Goal: Transaction & Acquisition: Purchase product/service

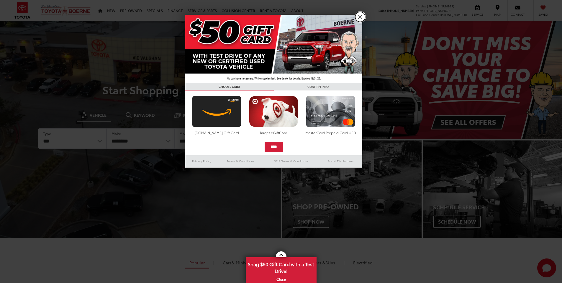
drag, startPoint x: 365, startPoint y: 15, endPoint x: 334, endPoint y: 15, distance: 30.7
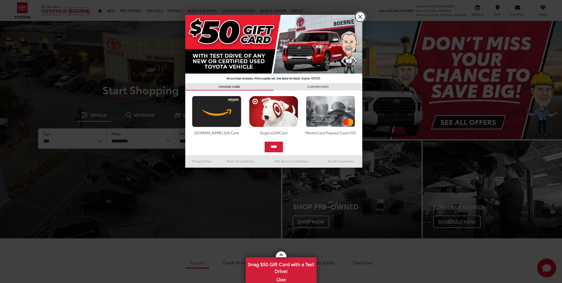
click at [365, 15] on link "X" at bounding box center [361, 17] width 10 height 10
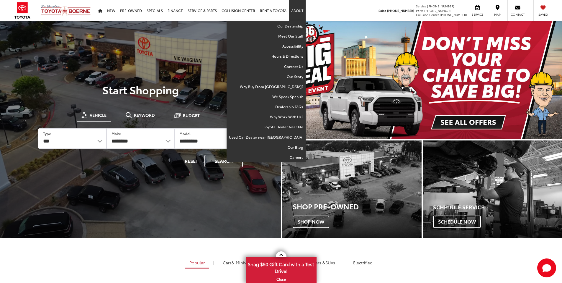
click at [300, 13] on link "About" at bounding box center [297, 10] width 17 height 21
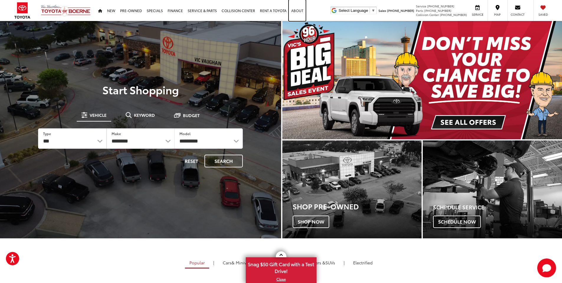
click at [300, 12] on link "About" at bounding box center [297, 10] width 17 height 21
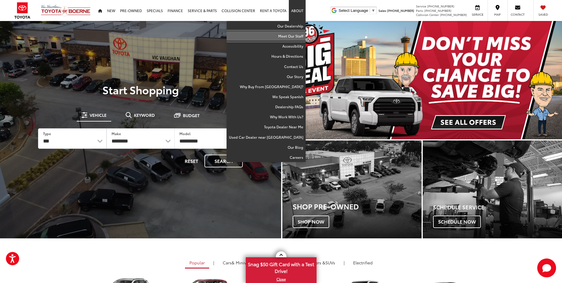
click at [292, 38] on link "Meet Our Staff" at bounding box center [266, 36] width 79 height 10
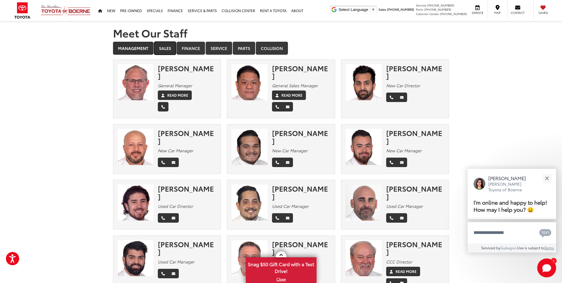
click at [174, 48] on link "Sales" at bounding box center [165, 48] width 22 height 13
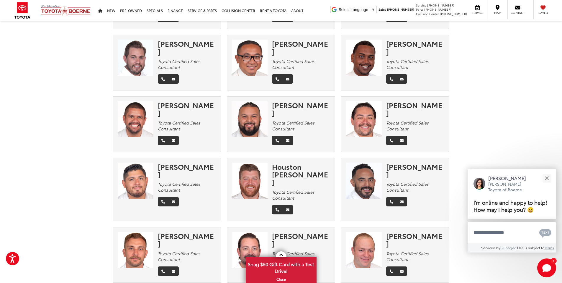
scroll to position [856, 0]
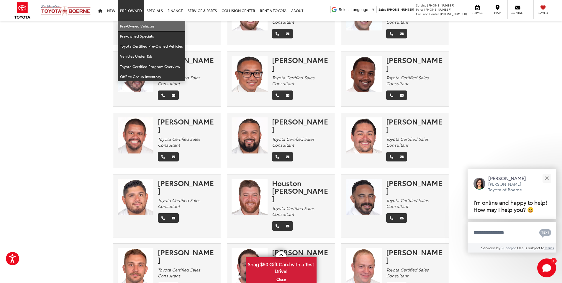
click at [133, 27] on link "Pre-Owned Vehicles" at bounding box center [152, 26] width 68 height 10
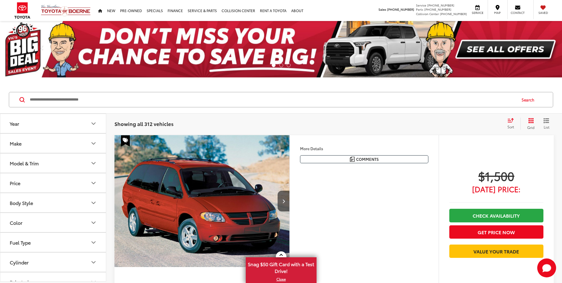
click at [43, 146] on button "Make" at bounding box center [53, 142] width 106 height 19
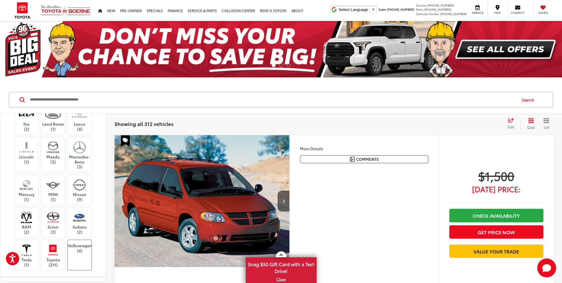
scroll to position [236, 0]
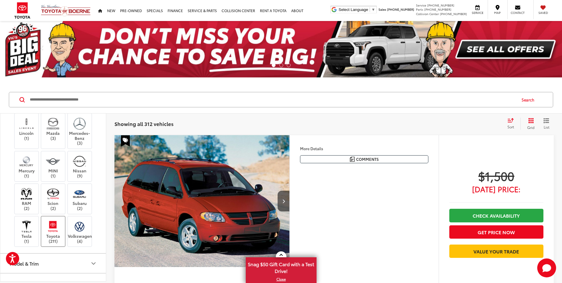
click at [52, 235] on label "Toyota (211)" at bounding box center [53, 231] width 24 height 24
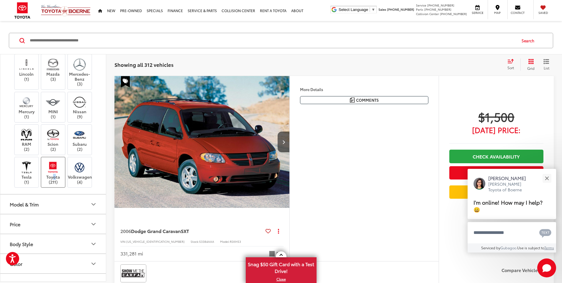
click at [57, 171] on img at bounding box center [53, 167] width 16 height 14
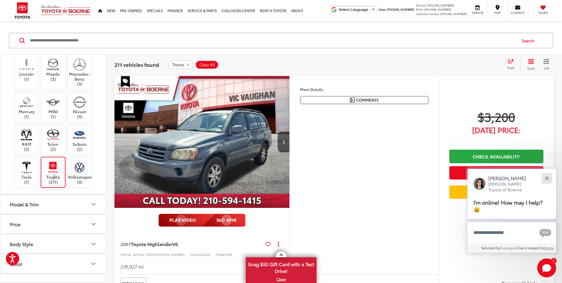
click at [547, 179] on button "Close" at bounding box center [547, 178] width 13 height 13
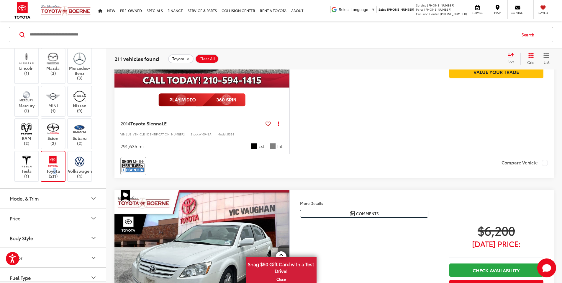
scroll to position [413, 0]
click at [38, 195] on div "Model & Trim" at bounding box center [24, 198] width 29 height 6
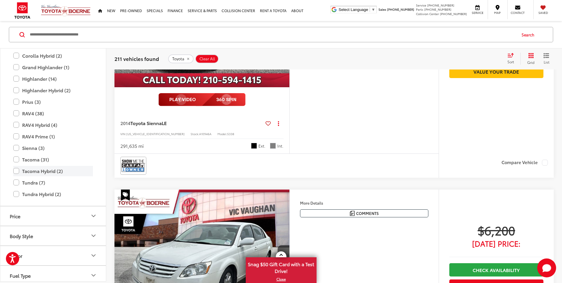
scroll to position [443, 0]
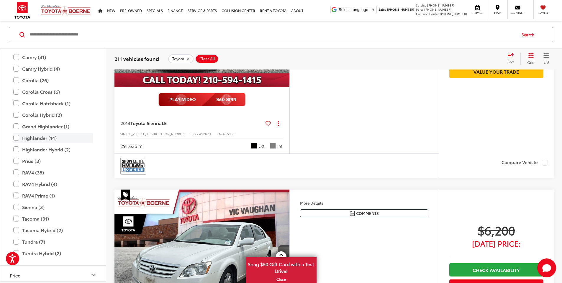
click at [40, 142] on label "Highlander (14)" at bounding box center [53, 137] width 80 height 10
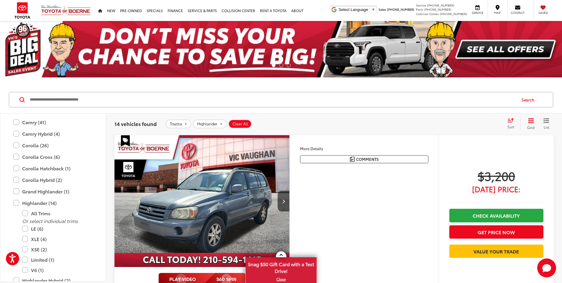
click at [549, 121] on icon "List View" at bounding box center [547, 120] width 6 height 5
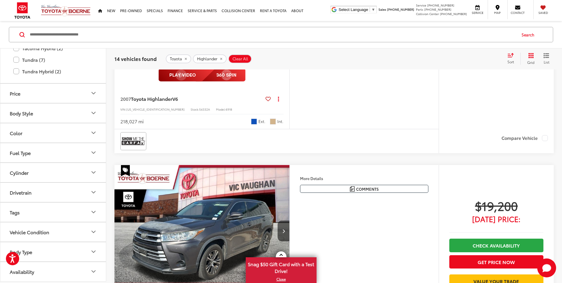
scroll to position [207, 0]
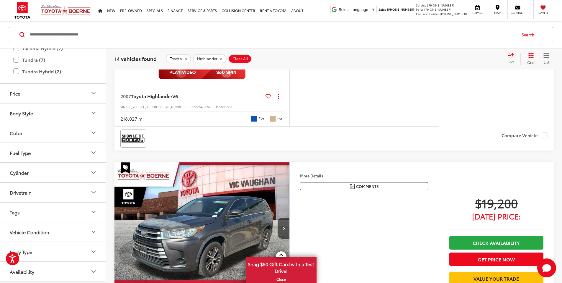
click at [49, 90] on button "Price" at bounding box center [53, 92] width 106 height 19
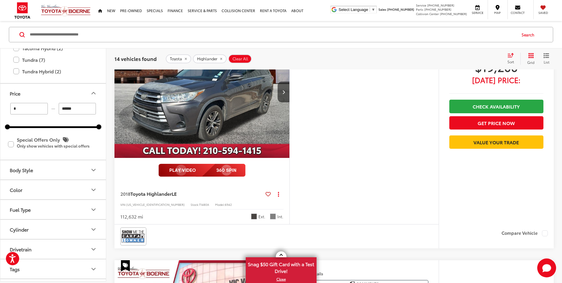
scroll to position [313, 0]
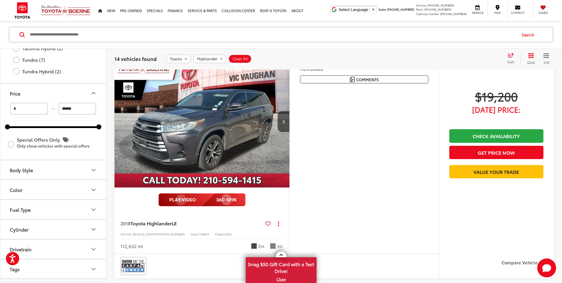
click at [0, 0] on h5 "Dealer Comments" at bounding box center [0, 0] width 0 height 0
click at [533, 142] on link "Check Availability" at bounding box center [497, 135] width 94 height 13
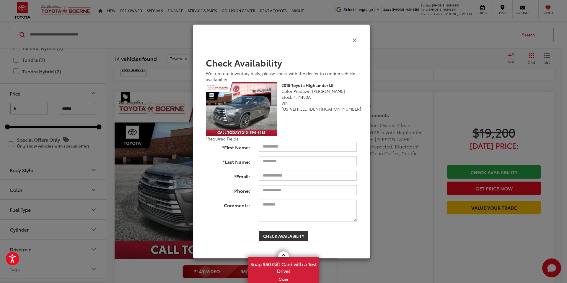
click at [356, 38] on icon "Close" at bounding box center [354, 40] width 5 height 6
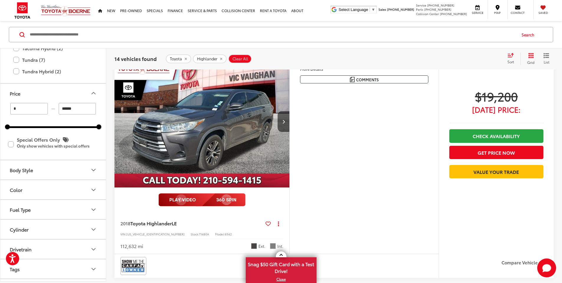
click at [482, 112] on span "[DATE] Price:" at bounding box center [497, 109] width 94 height 6
click at [0, 0] on button "More..." at bounding box center [0, 0] width 0 height 0
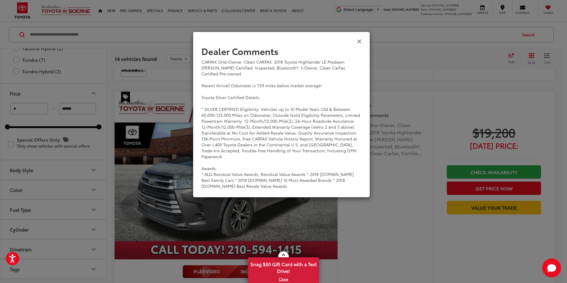
click at [358, 43] on icon "Close" at bounding box center [359, 41] width 5 height 6
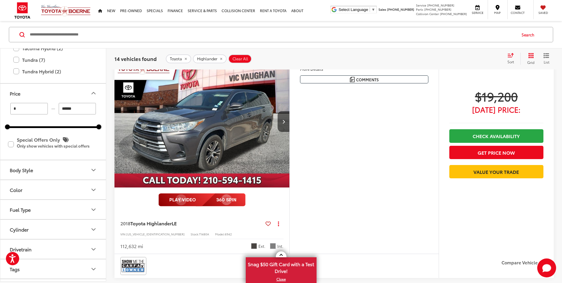
scroll to position [343, 0]
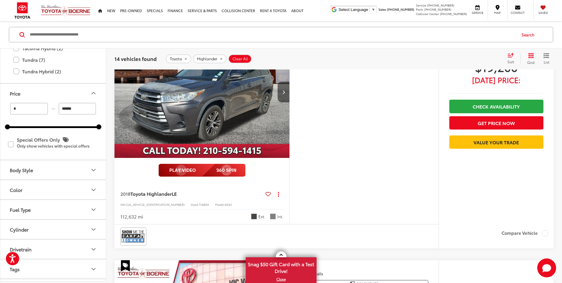
click at [285, 94] on icon "Next image" at bounding box center [284, 92] width 3 height 4
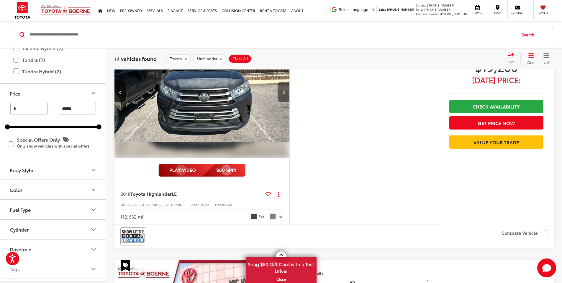
click at [285, 94] on icon "Next image" at bounding box center [284, 92] width 3 height 4
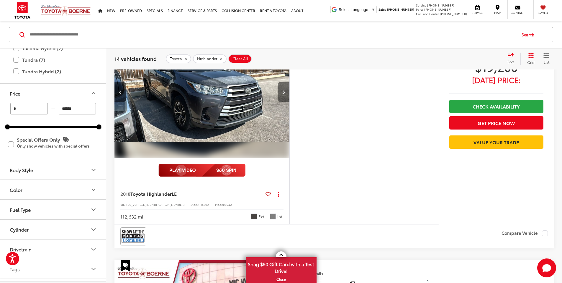
click at [285, 94] on icon "Next image" at bounding box center [284, 92] width 3 height 4
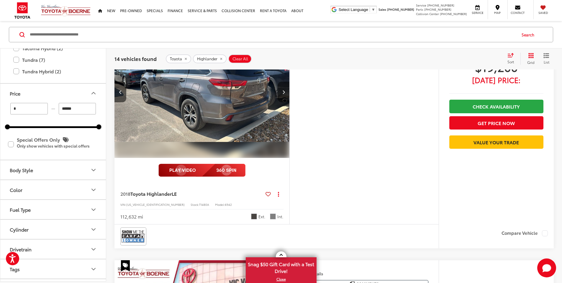
click at [285, 94] on icon "Next image" at bounding box center [284, 92] width 3 height 4
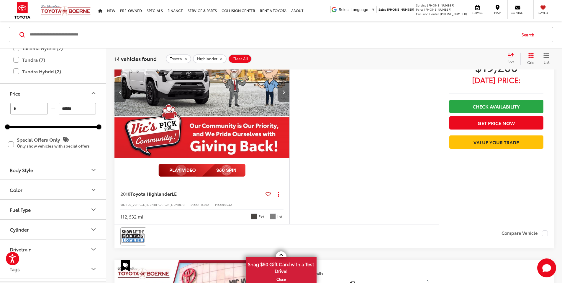
click at [285, 94] on icon "Next image" at bounding box center [284, 92] width 3 height 4
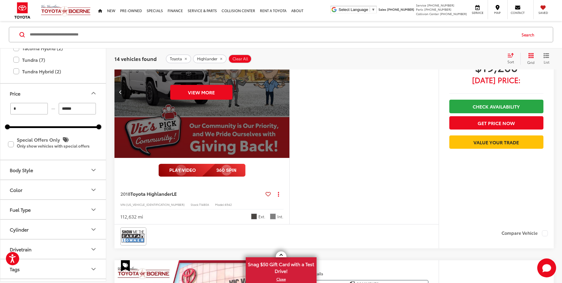
scroll to position [0, 1120]
click at [233, 100] on button "View More" at bounding box center [201, 92] width 62 height 15
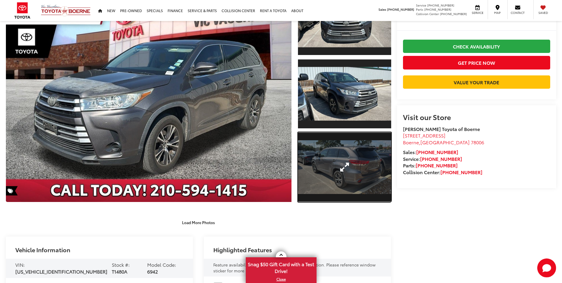
click at [334, 179] on link "Expand Photo 3" at bounding box center [344, 167] width 93 height 70
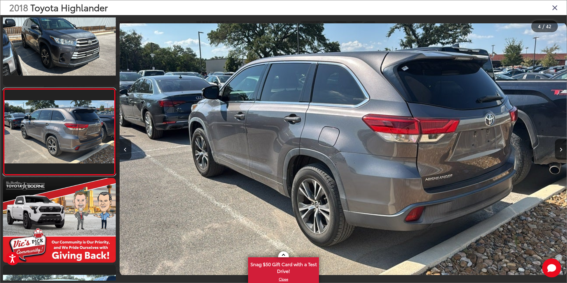
scroll to position [73, 0]
click at [553, 6] on icon "Close gallery" at bounding box center [555, 8] width 6 height 8
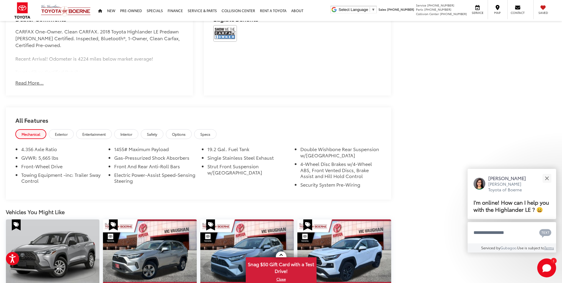
scroll to position [455, 0]
